Goal: Complete application form: Complete application form

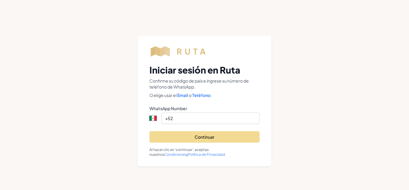
select select "MX"
click at [189, 117] on input "+52" at bounding box center [210, 117] width 98 height 11
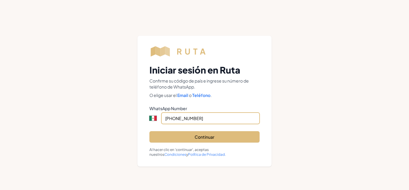
type input "[PHONE_NUMBER]"
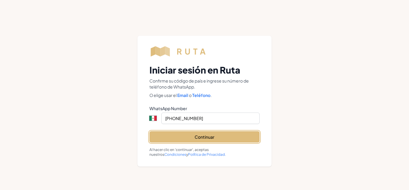
click at [208, 140] on button "Continuar" at bounding box center [204, 136] width 110 height 11
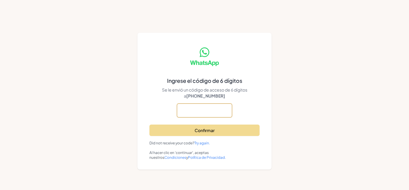
click at [190, 107] on input "text" at bounding box center [204, 110] width 55 height 14
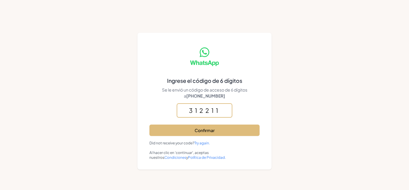
type input "312211"
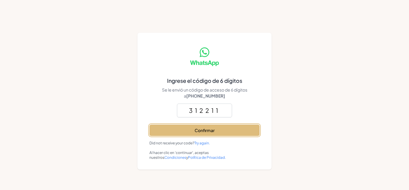
click at [232, 129] on button "Confirmar" at bounding box center [204, 129] width 110 height 11
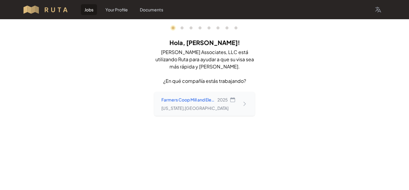
click at [245, 102] on icon at bounding box center [245, 104] width 6 height 6
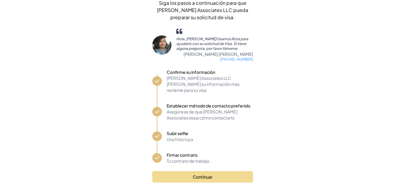
scroll to position [50, 0]
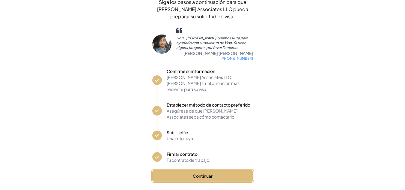
click at [227, 170] on button "Continuar" at bounding box center [202, 175] width 101 height 11
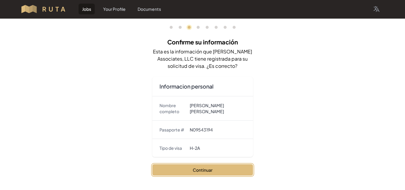
click at [212, 167] on button "Continuar" at bounding box center [202, 169] width 101 height 11
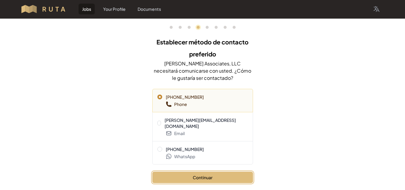
scroll to position [2, 0]
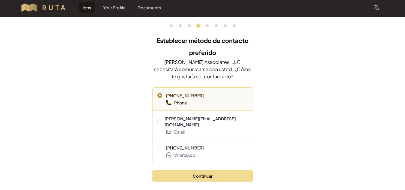
click at [203, 129] on span "Email" at bounding box center [207, 132] width 82 height 6
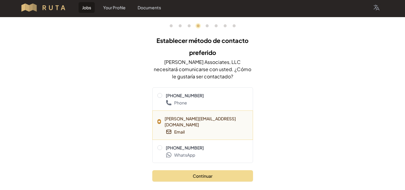
click at [190, 24] on nav "0 1 3 4 5 6 7 8" at bounding box center [202, 25] width 101 height 17
click at [189, 25] on link "3" at bounding box center [189, 25] width 3 height 3
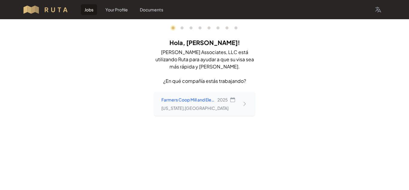
click at [233, 102] on icon at bounding box center [232, 99] width 5 height 5
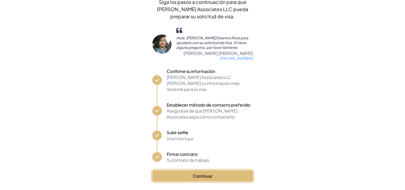
click at [231, 173] on button "Continuar" at bounding box center [202, 175] width 101 height 11
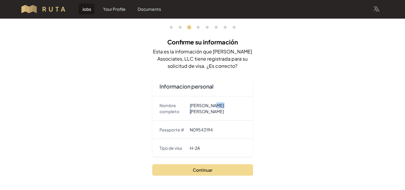
drag, startPoint x: 211, startPoint y: 104, endPoint x: 220, endPoint y: 105, distance: 8.7
click at [220, 105] on dd "[PERSON_NAME] [PERSON_NAME]" at bounding box center [218, 108] width 56 height 12
click at [220, 110] on dd "[PERSON_NAME] [PERSON_NAME]" at bounding box center [218, 108] width 56 height 12
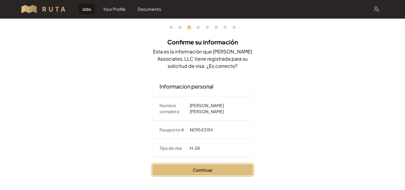
click at [211, 169] on button "Continuar" at bounding box center [202, 169] width 101 height 11
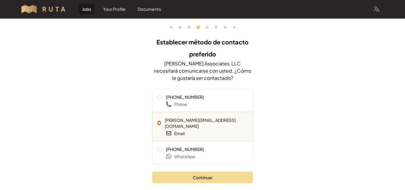
click at [201, 146] on span "[PHONE_NUMBER]" at bounding box center [202, 149] width 90 height 6
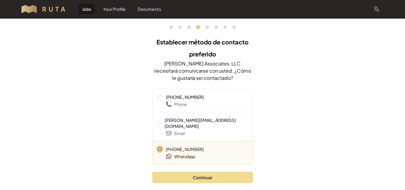
click at [186, 121] on span "[PERSON_NAME][EMAIL_ADDRESS][DOMAIN_NAME]" at bounding box center [205, 123] width 83 height 12
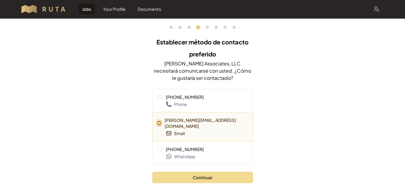
click at [190, 146] on span "[PHONE_NUMBER]" at bounding box center [185, 149] width 38 height 6
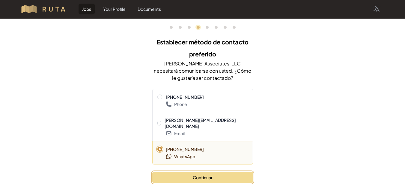
click at [214, 171] on button "Continuar" at bounding box center [202, 176] width 101 height 11
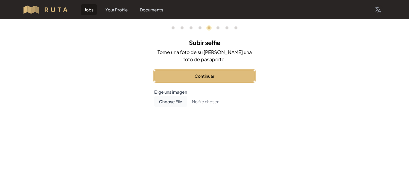
click at [204, 76] on button "Continuar" at bounding box center [204, 75] width 101 height 11
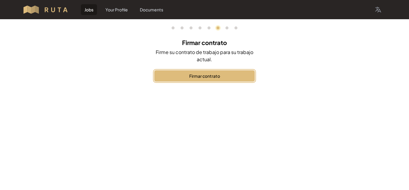
click at [193, 70] on button "Firmar contrato" at bounding box center [204, 75] width 101 height 11
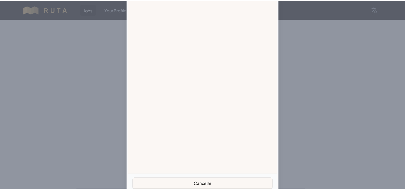
scroll to position [11, 0]
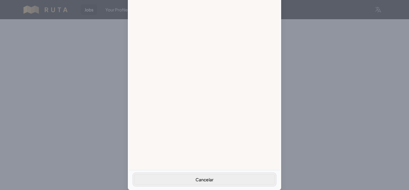
click at [184, 179] on button "Cancelar" at bounding box center [204, 178] width 141 height 11
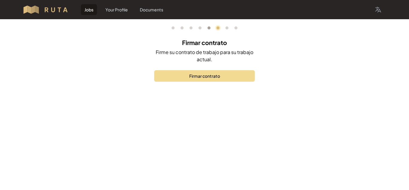
click at [210, 29] on link "5" at bounding box center [209, 27] width 3 height 3
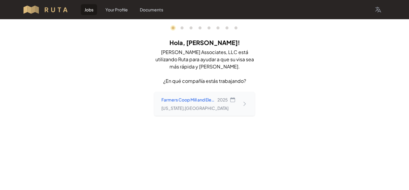
click at [217, 111] on div "Farmers Coop Mill and Elevator 2025 [US_STATE] , [GEOGRAPHIC_DATA]" at bounding box center [204, 104] width 101 height 24
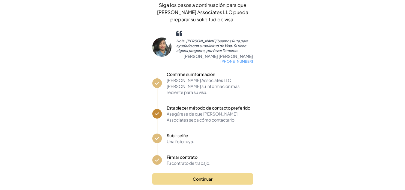
scroll to position [50, 0]
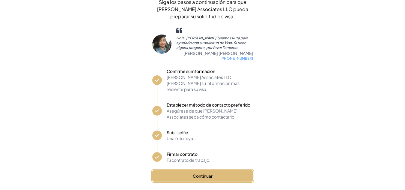
click at [230, 170] on button "Continuar" at bounding box center [202, 175] width 101 height 11
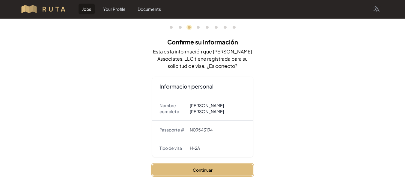
click at [228, 168] on button "Continuar" at bounding box center [202, 169] width 101 height 11
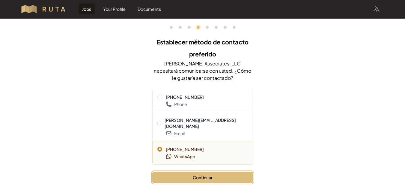
scroll to position [2, 0]
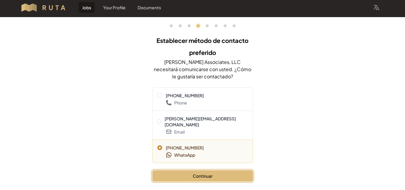
click at [212, 170] on button "Continuar" at bounding box center [202, 175] width 101 height 11
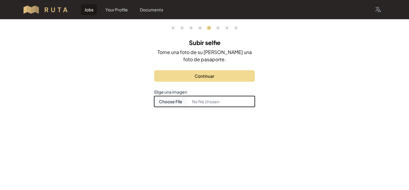
click at [182, 103] on input "Choose document photo" at bounding box center [204, 101] width 101 height 11
click at [170, 103] on input "Choose document photo" at bounding box center [204, 101] width 101 height 11
type input "C:\fakepath\5036673d-0e17-4a59-90b3-9a3db7290b8d.jpg"
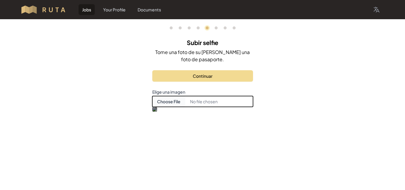
scroll to position [42, 0]
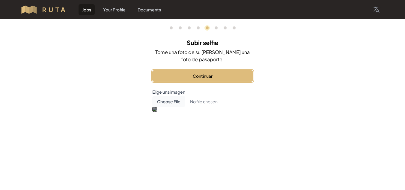
click at [199, 70] on button "Continuar" at bounding box center [202, 75] width 101 height 11
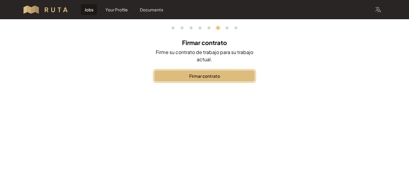
click at [212, 72] on button "Firmar contrato" at bounding box center [204, 75] width 101 height 11
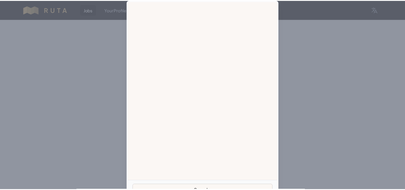
scroll to position [11, 0]
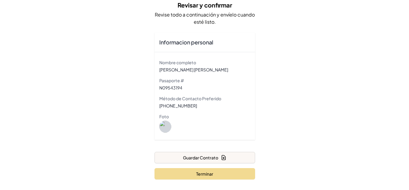
scroll to position [41, 0]
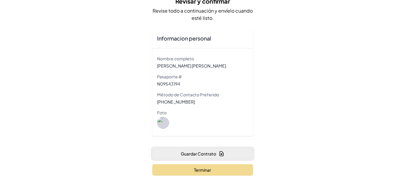
click at [223, 152] on icon "button" at bounding box center [221, 153] width 6 height 6
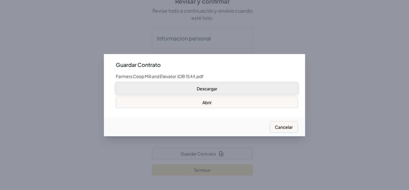
click at [205, 88] on button "Descargar" at bounding box center [207, 88] width 182 height 11
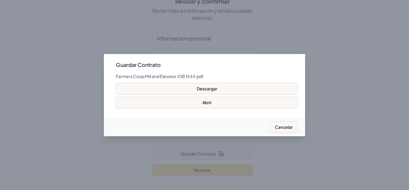
click at [331, 111] on div at bounding box center [204, 95] width 409 height 190
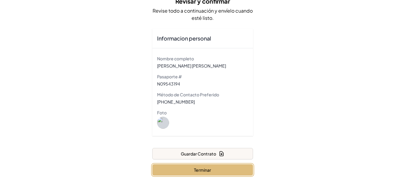
click at [217, 170] on button "Terminar" at bounding box center [202, 169] width 101 height 11
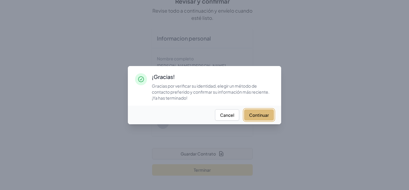
click at [265, 117] on button "Continuar" at bounding box center [259, 114] width 30 height 11
